Goal: Task Accomplishment & Management: Use online tool/utility

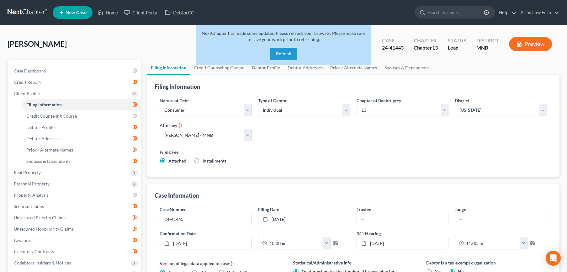
select select "1"
select select "0"
select select "3"
select select "42"
select select "0"
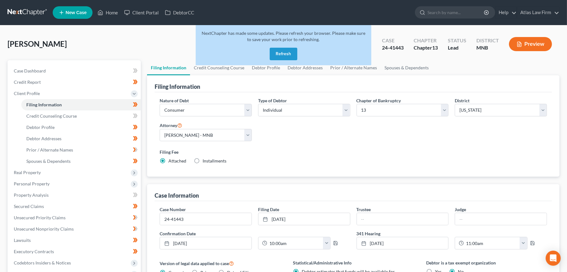
click at [280, 47] on div "NextChapter has made some updates. Please refresh your browser. Please make sur…" at bounding box center [284, 45] width 176 height 40
click at [281, 53] on button "Refresh" at bounding box center [284, 54] width 28 height 13
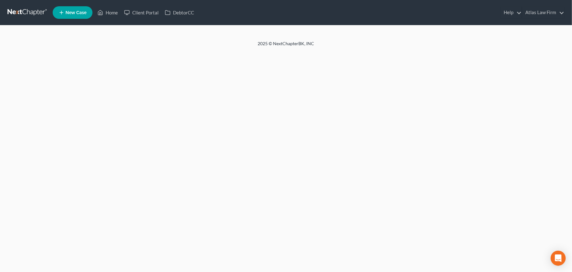
click at [35, 14] on link at bounding box center [28, 12] width 40 height 11
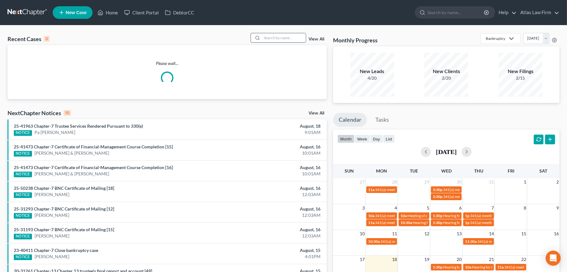
click at [269, 40] on input "search" at bounding box center [284, 37] width 44 height 9
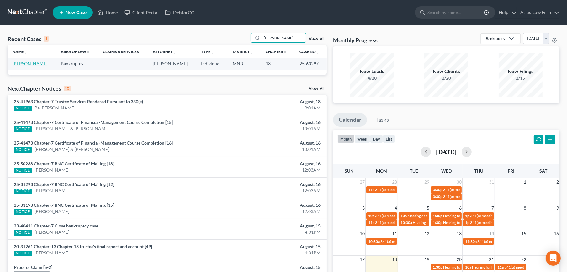
type input "[PERSON_NAME]"
click at [41, 64] on link "[PERSON_NAME]" at bounding box center [30, 63] width 35 height 5
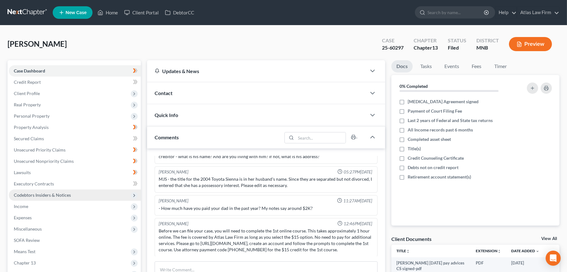
scroll to position [104, 0]
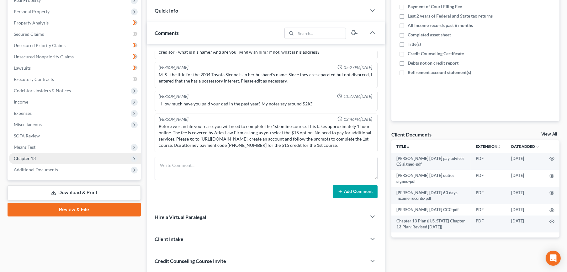
click at [36, 155] on span "Chapter 13" at bounding box center [75, 158] width 132 height 11
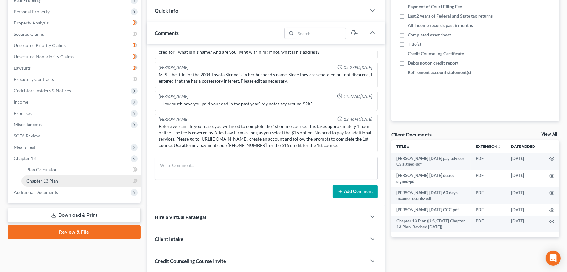
click at [42, 180] on span "Chapter 13 Plan" at bounding box center [42, 180] width 32 height 5
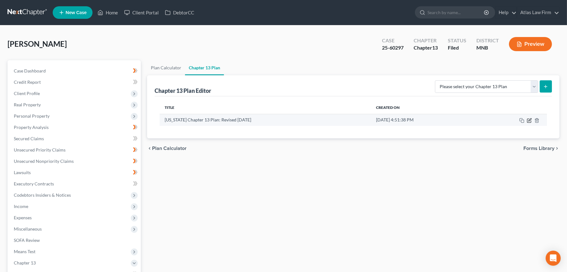
click at [529, 121] on icon "button" at bounding box center [529, 120] width 5 height 5
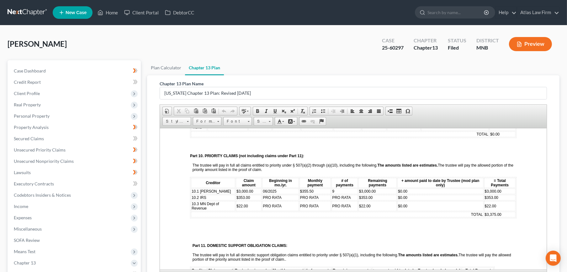
click at [33, 10] on link at bounding box center [28, 12] width 40 height 11
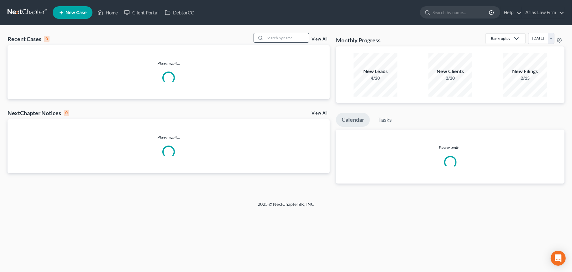
click at [282, 39] on input "search" at bounding box center [287, 37] width 44 height 9
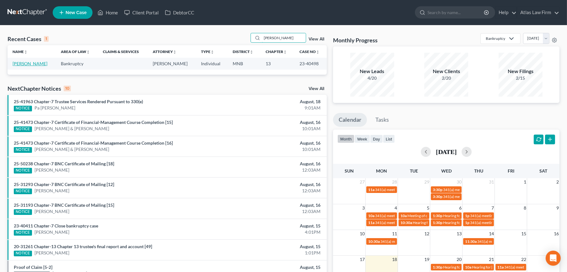
type input "caruso"
click at [29, 65] on link "Caruso, Richard" at bounding box center [30, 63] width 35 height 5
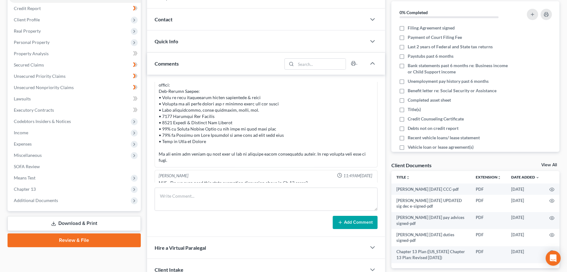
scroll to position [139, 0]
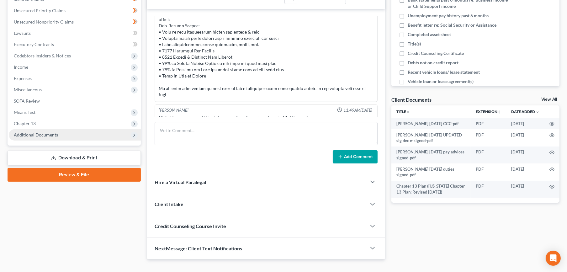
click at [38, 134] on span "Additional Documents" at bounding box center [36, 134] width 44 height 5
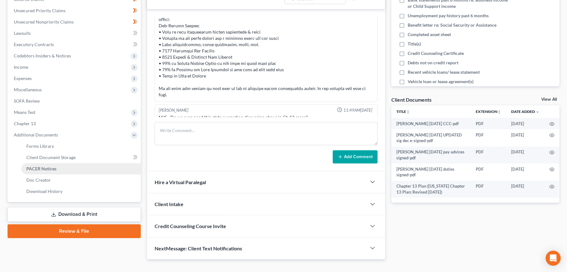
click at [48, 166] on span "PACER Notices" at bounding box center [41, 168] width 30 height 5
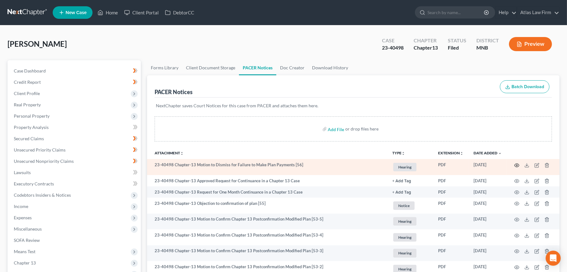
click at [515, 163] on icon "button" at bounding box center [516, 165] width 5 height 5
